Goal: Task Accomplishment & Management: Use online tool/utility

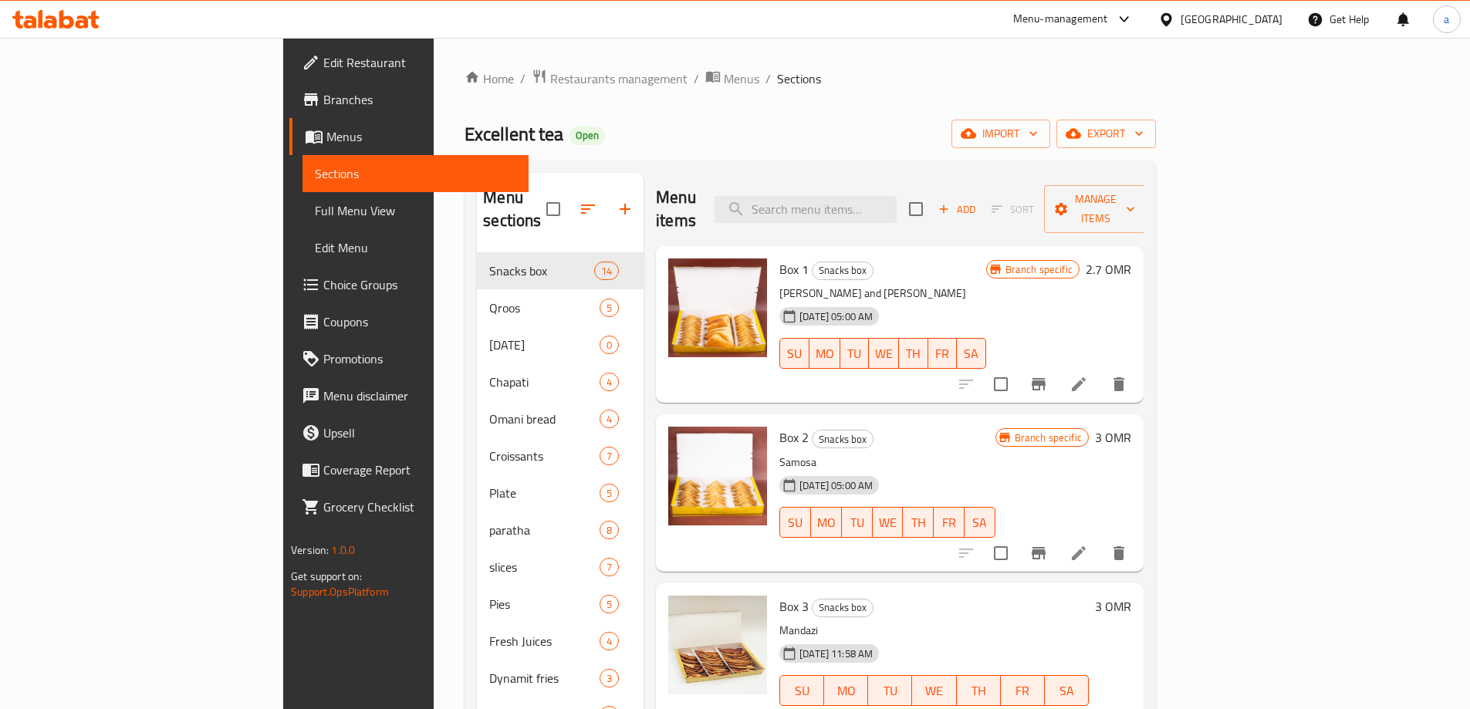
click at [1256, 32] on div "Oman" at bounding box center [1220, 19] width 149 height 37
click at [1258, 17] on div "Oman" at bounding box center [1232, 19] width 102 height 17
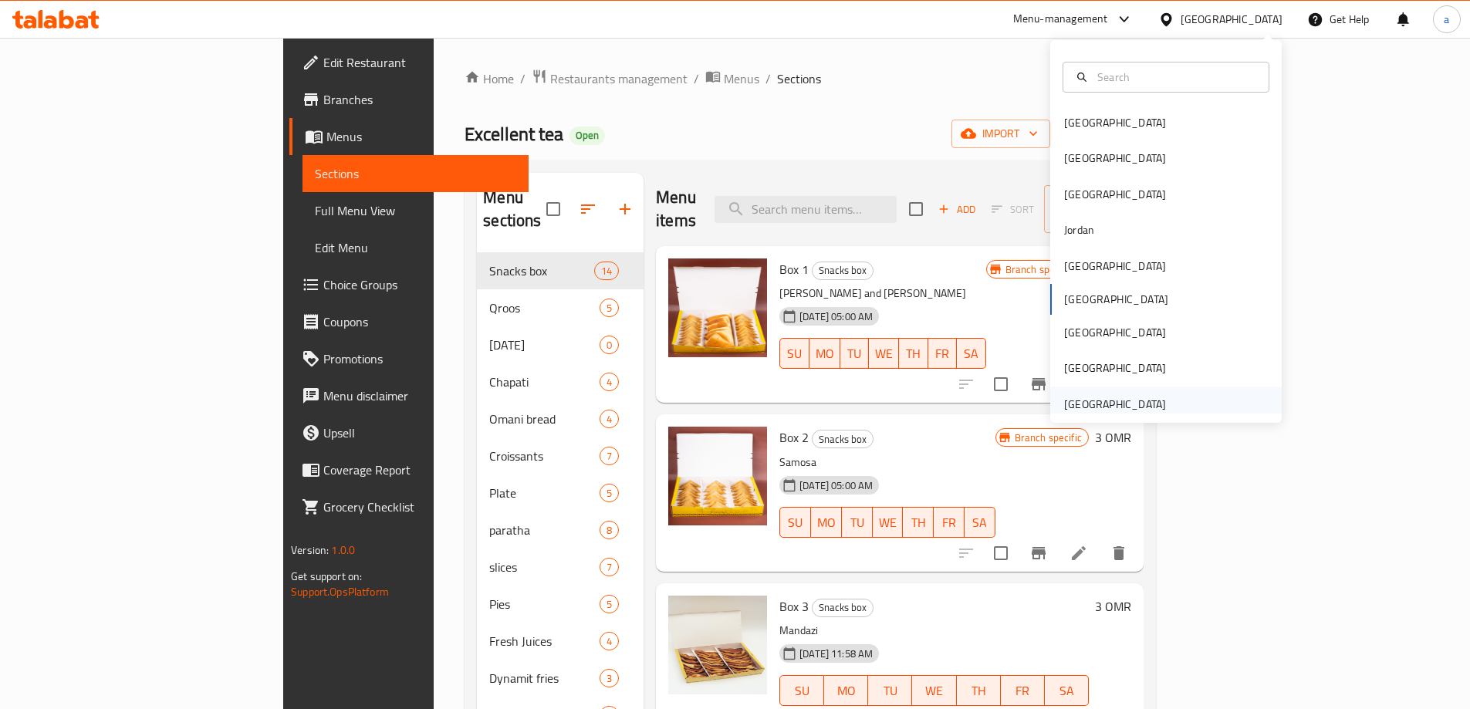
click at [1164, 391] on div "[GEOGRAPHIC_DATA]" at bounding box center [1115, 405] width 127 height 36
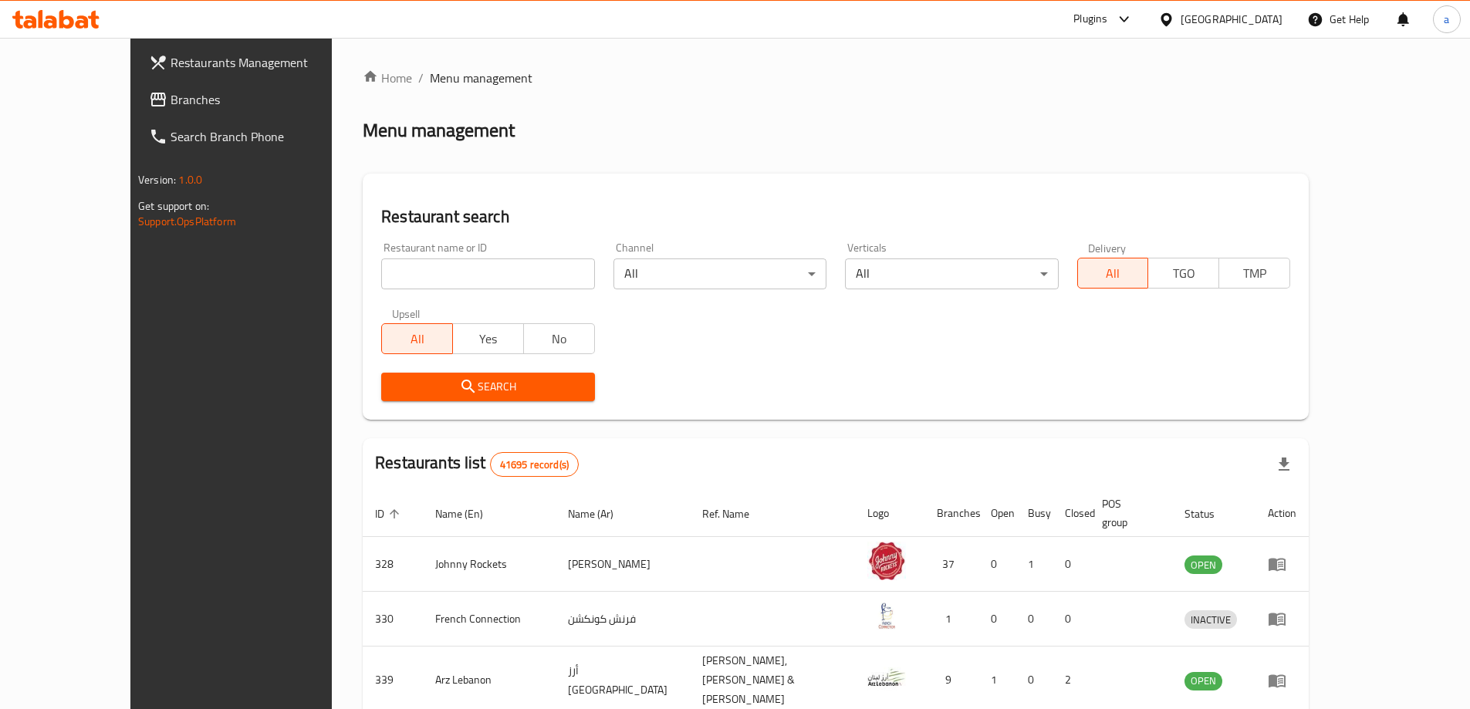
click at [171, 96] on span "Branches" at bounding box center [267, 99] width 193 height 19
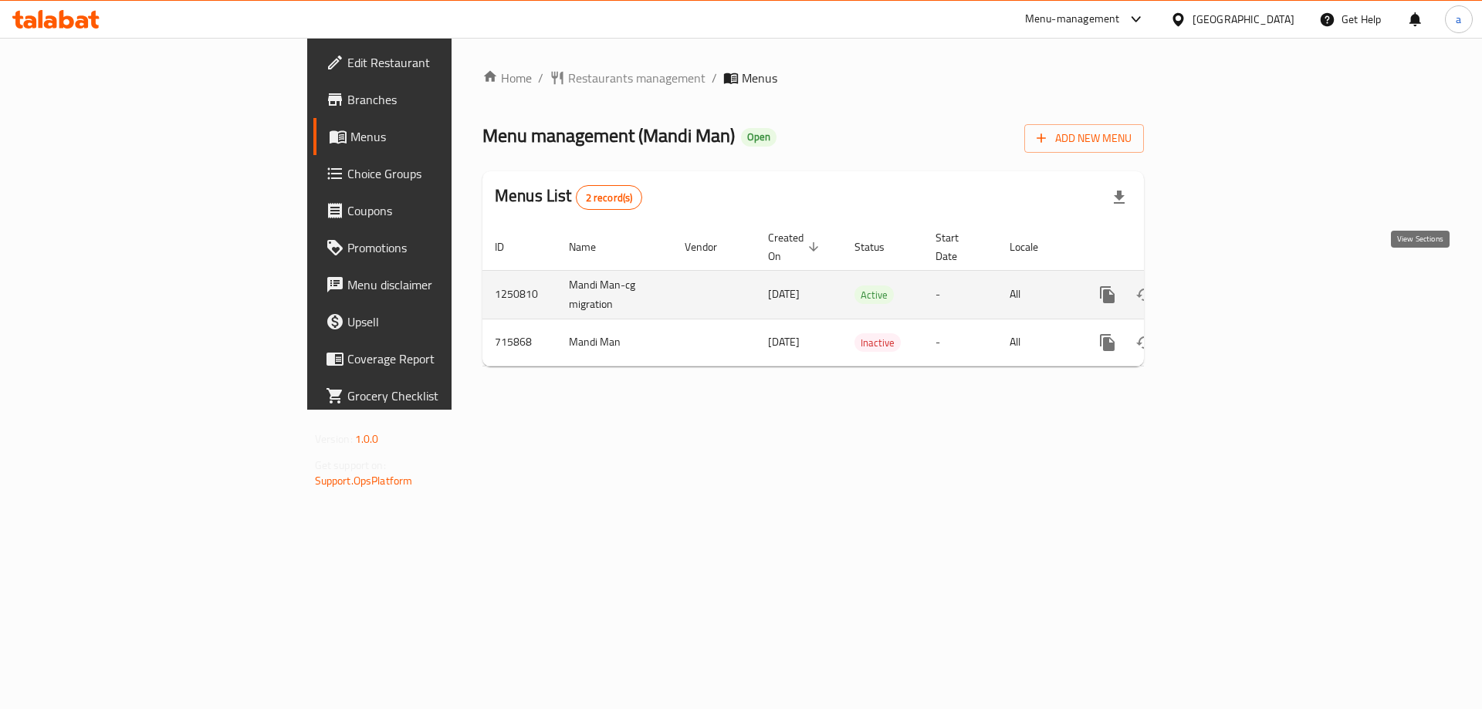
click at [1237, 276] on link "enhanced table" at bounding box center [1218, 294] width 37 height 37
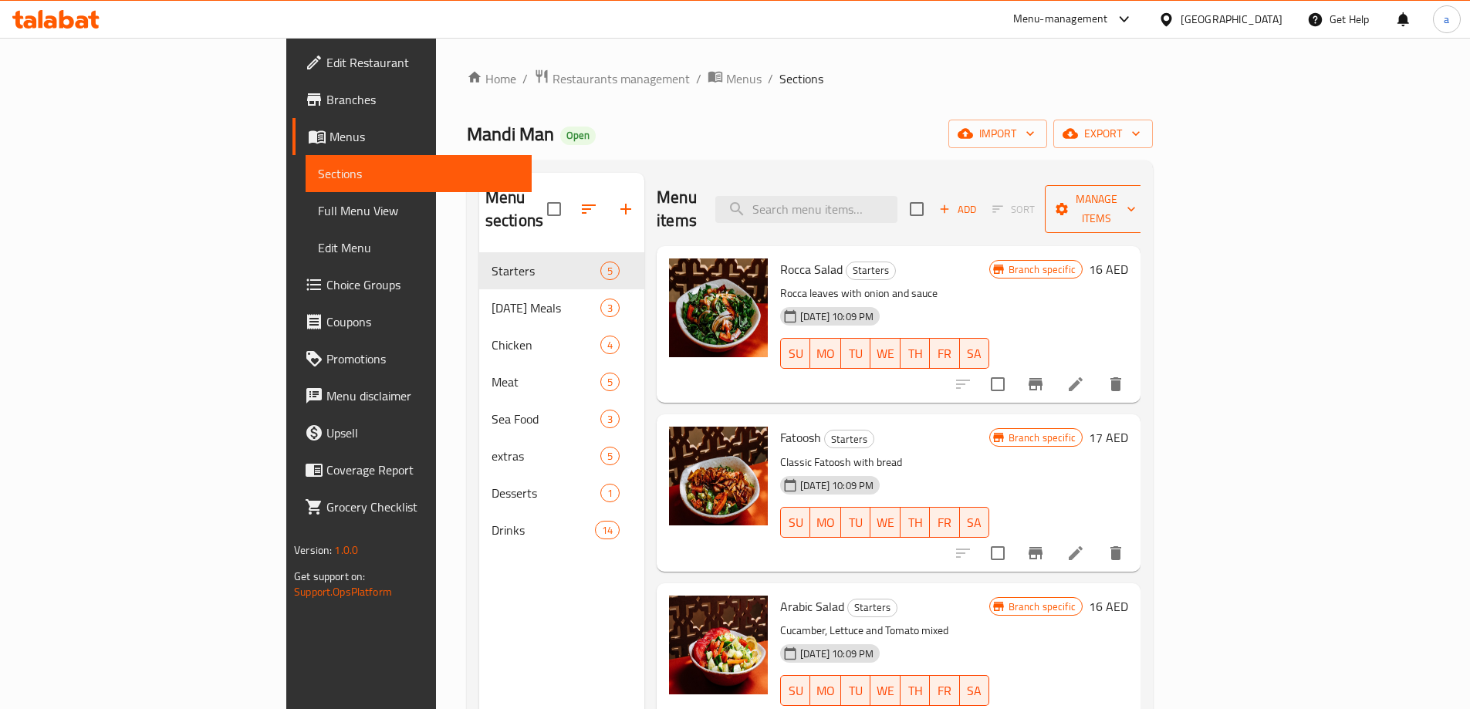
click at [1136, 198] on span "Manage items" at bounding box center [1096, 209] width 79 height 39
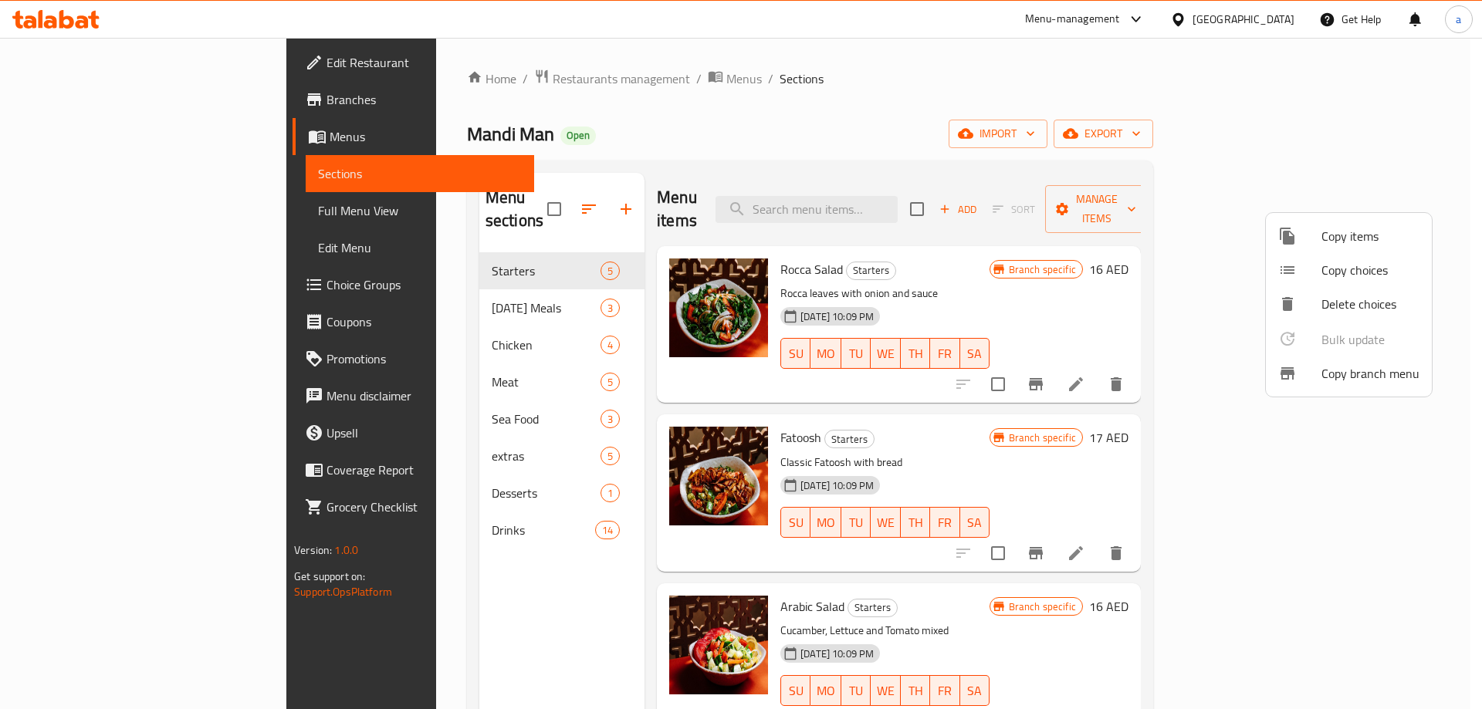
click at [1340, 374] on span "Copy branch menu" at bounding box center [1370, 373] width 98 height 19
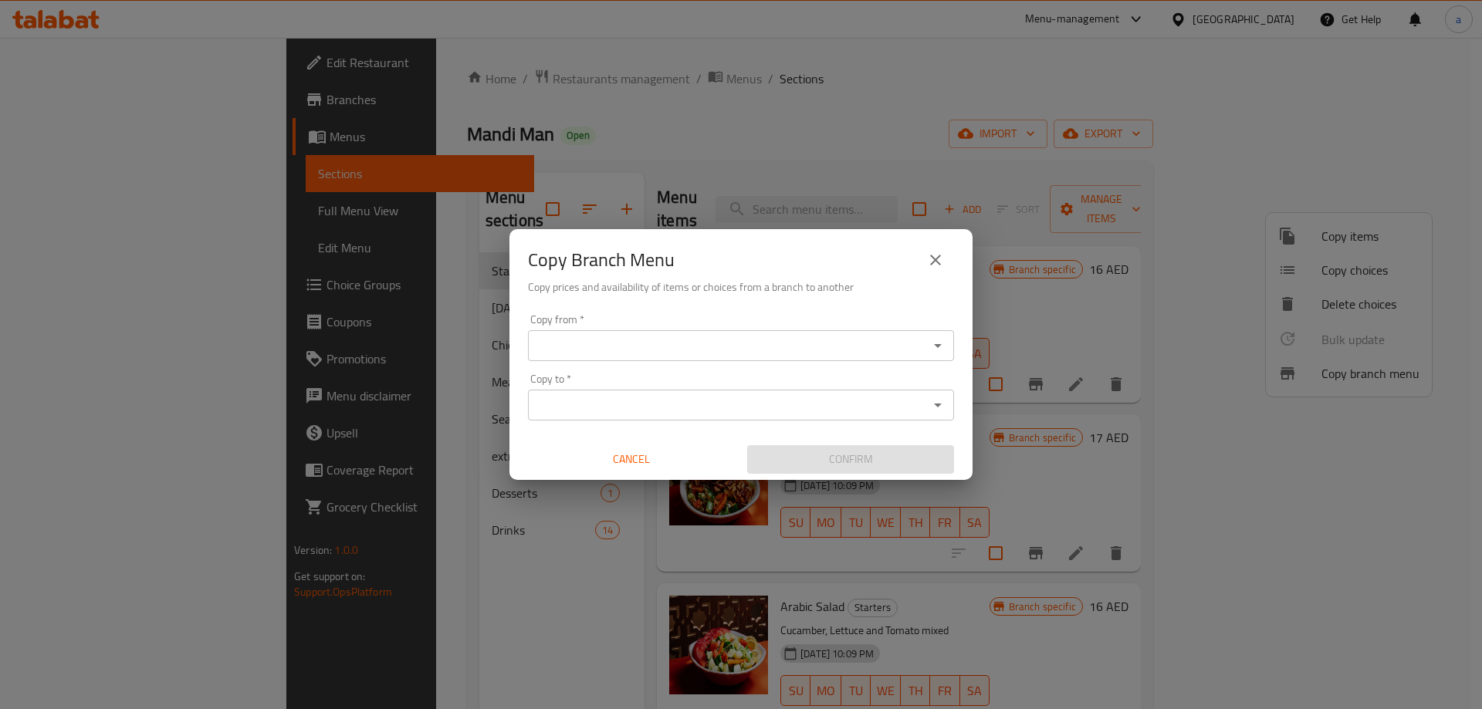
click at [914, 350] on input "Copy from   *" at bounding box center [728, 346] width 391 height 22
click at [949, 345] on div "Copy from *" at bounding box center [741, 345] width 426 height 31
click at [940, 347] on icon "Open" at bounding box center [938, 346] width 19 height 19
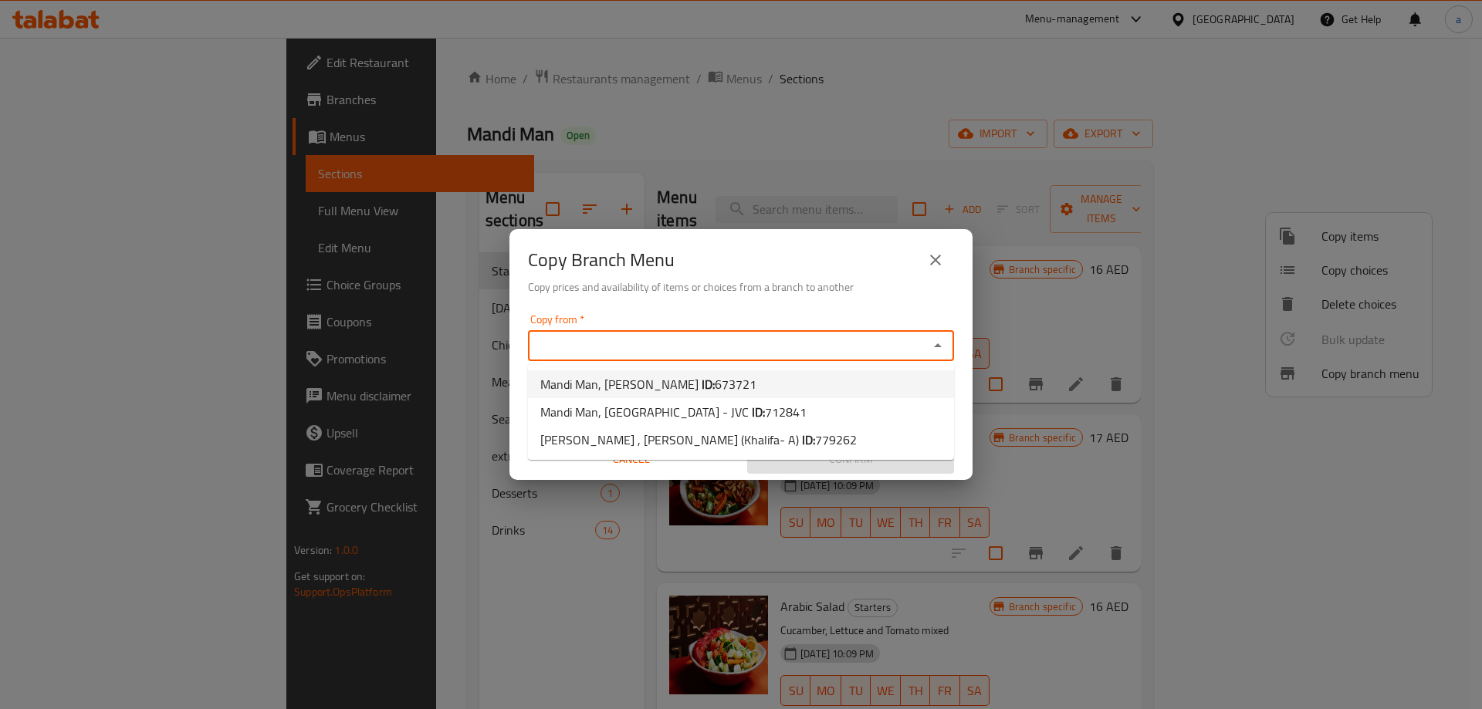
click at [729, 379] on li "Mandi Man, [PERSON_NAME] ID: 673721" at bounding box center [741, 385] width 426 height 28
type input "Mandi Man, [PERSON_NAME]"
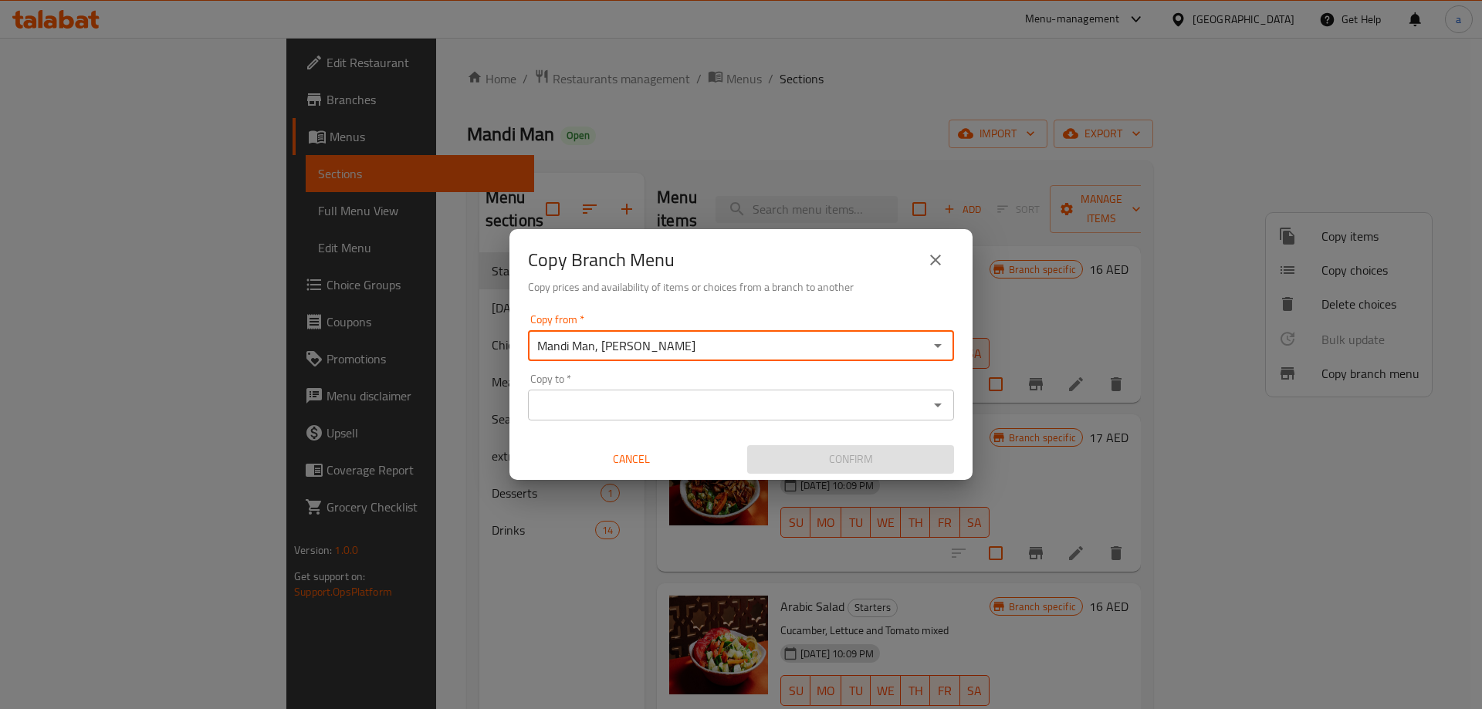
click at [753, 407] on input "Copy to   *" at bounding box center [728, 405] width 391 height 22
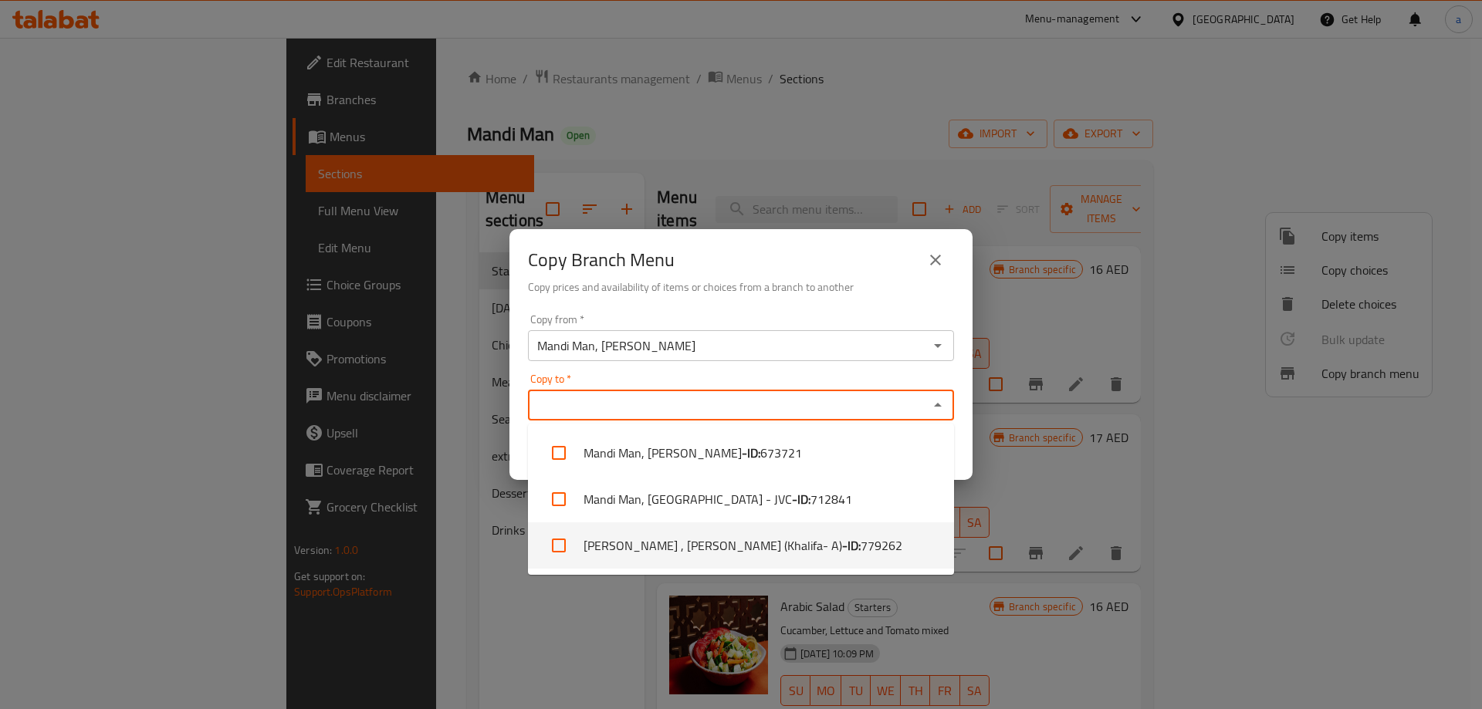
click at [780, 528] on li "[PERSON_NAME] , Sas Al Nakheel (Khalifa- A) - ID: 779262" at bounding box center [741, 546] width 426 height 46
checkbox input "true"
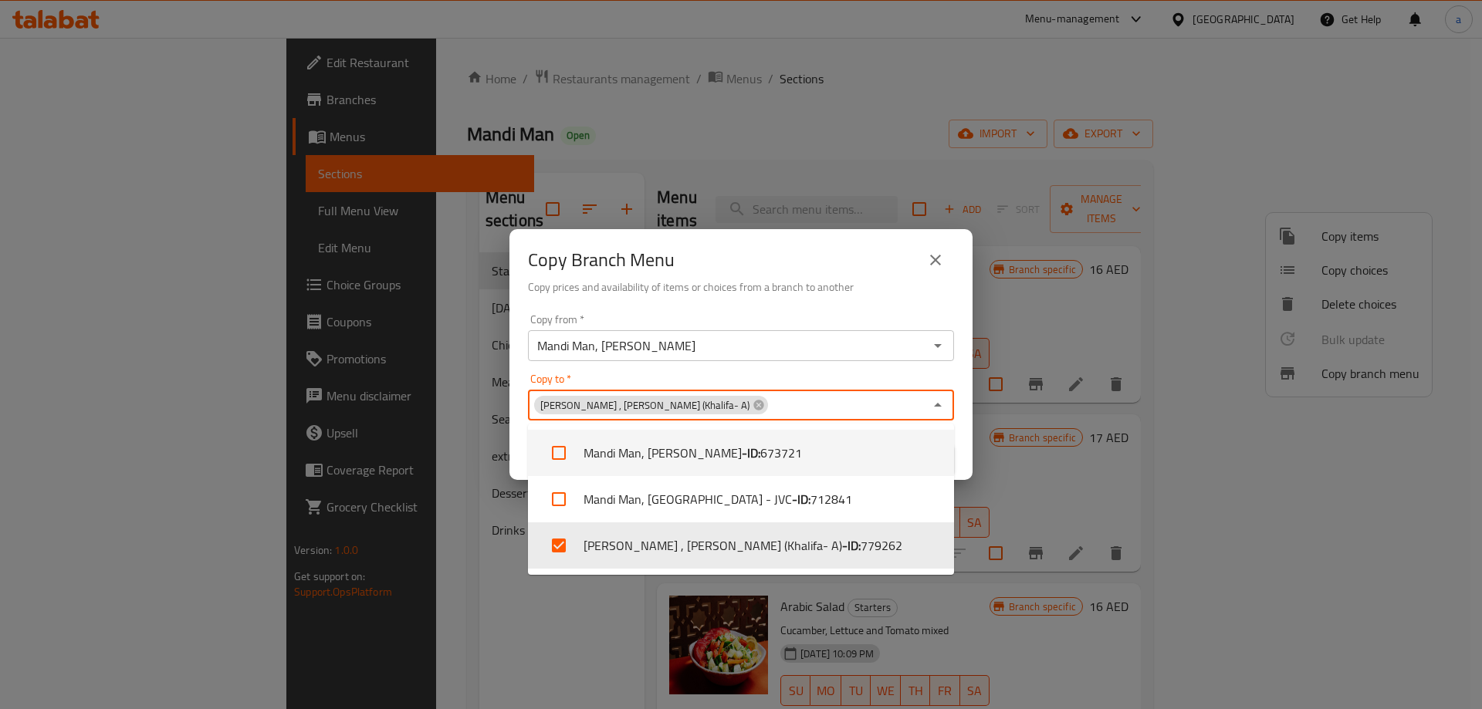
click at [921, 266] on button "close" at bounding box center [935, 260] width 37 height 37
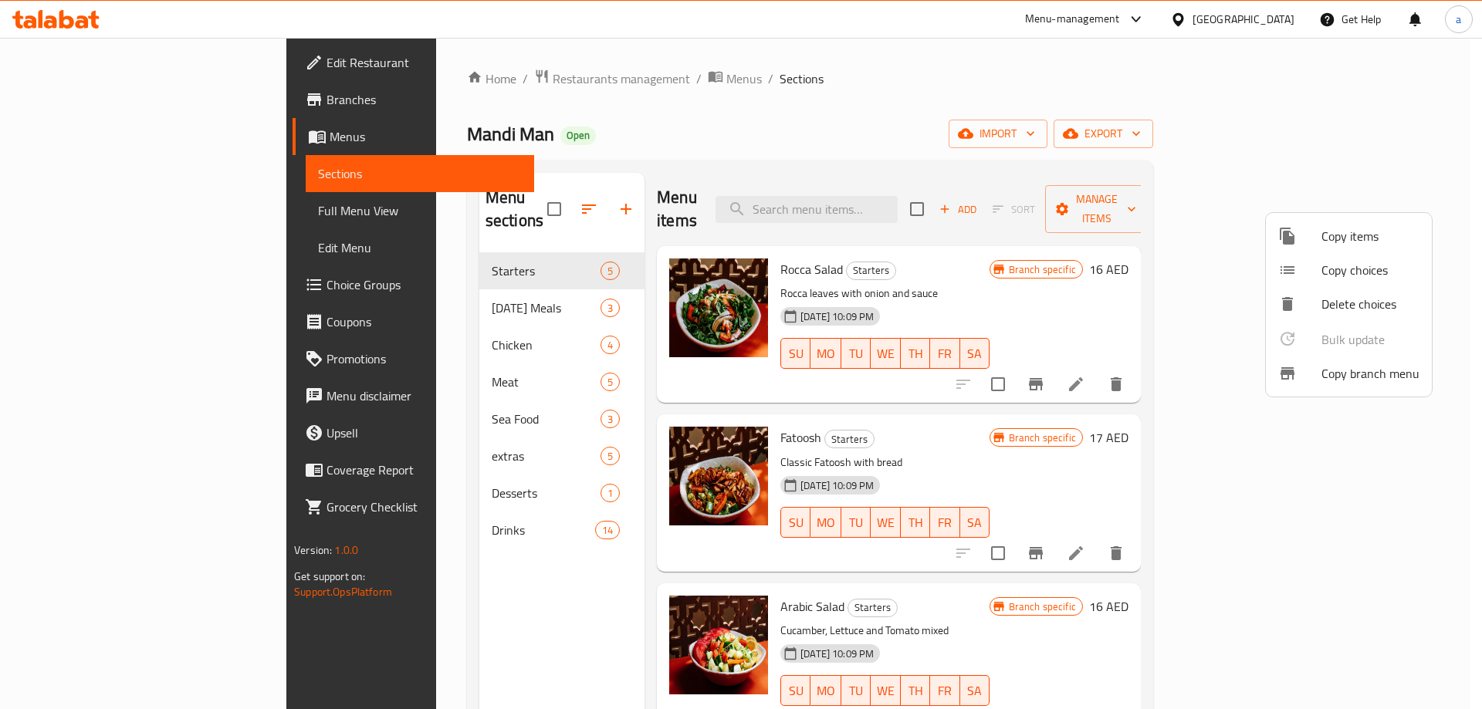
click at [1383, 368] on span "Copy branch menu" at bounding box center [1370, 373] width 98 height 19
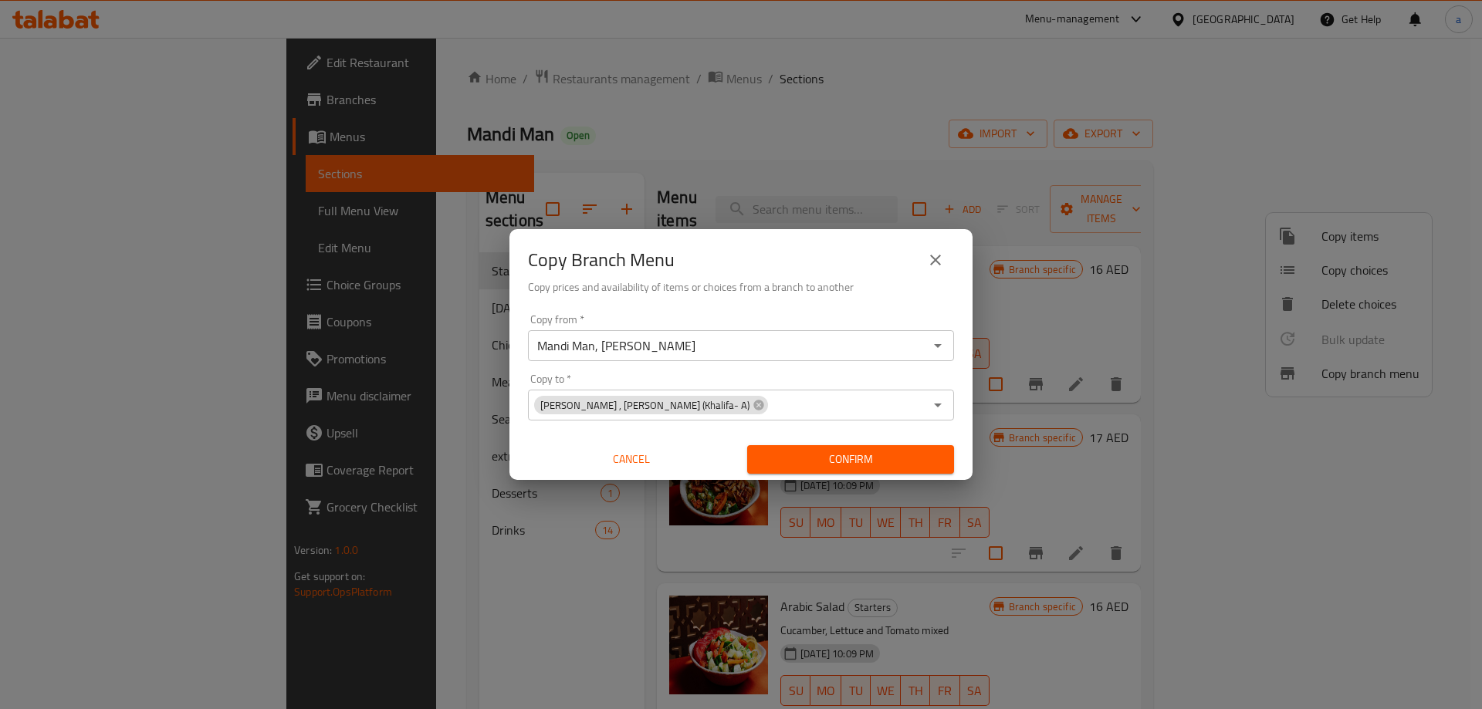
click at [804, 330] on div "Copy from   * Mandi Man, Al Jaddaf Copy from *" at bounding box center [741, 337] width 426 height 47
click at [814, 453] on span "Confirm" at bounding box center [851, 459] width 182 height 19
